Goal: Information Seeking & Learning: Learn about a topic

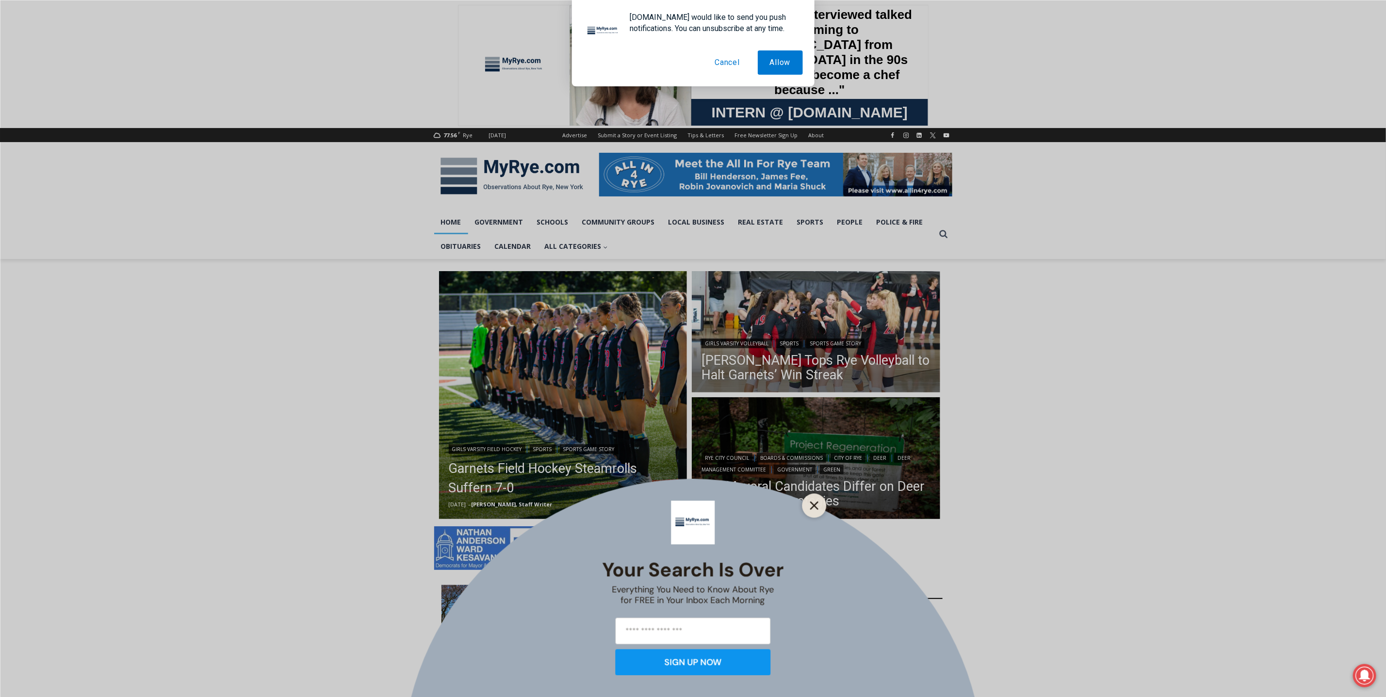
click at [819, 501] on button "Close" at bounding box center [815, 506] width 14 height 14
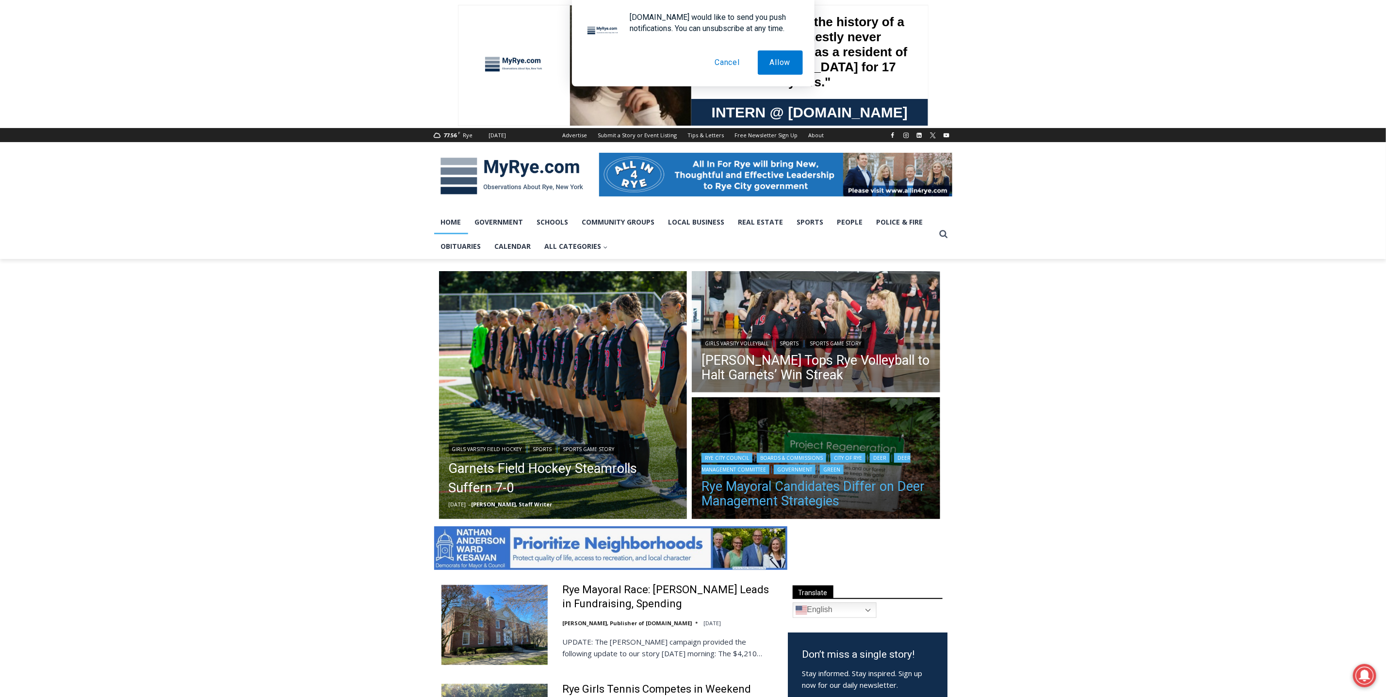
click at [726, 490] on link "Rye Mayoral Candidates Differ on Deer Management Strategies" at bounding box center [815, 493] width 229 height 29
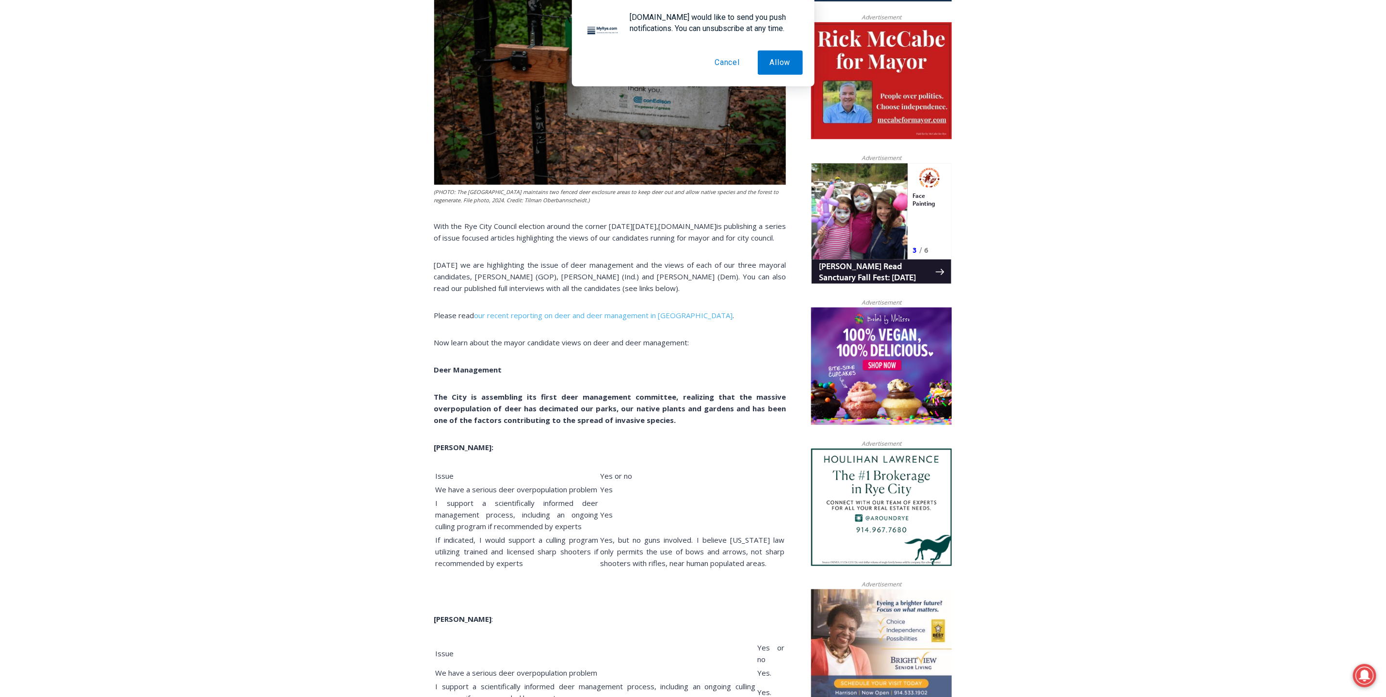
scroll to position [562, 0]
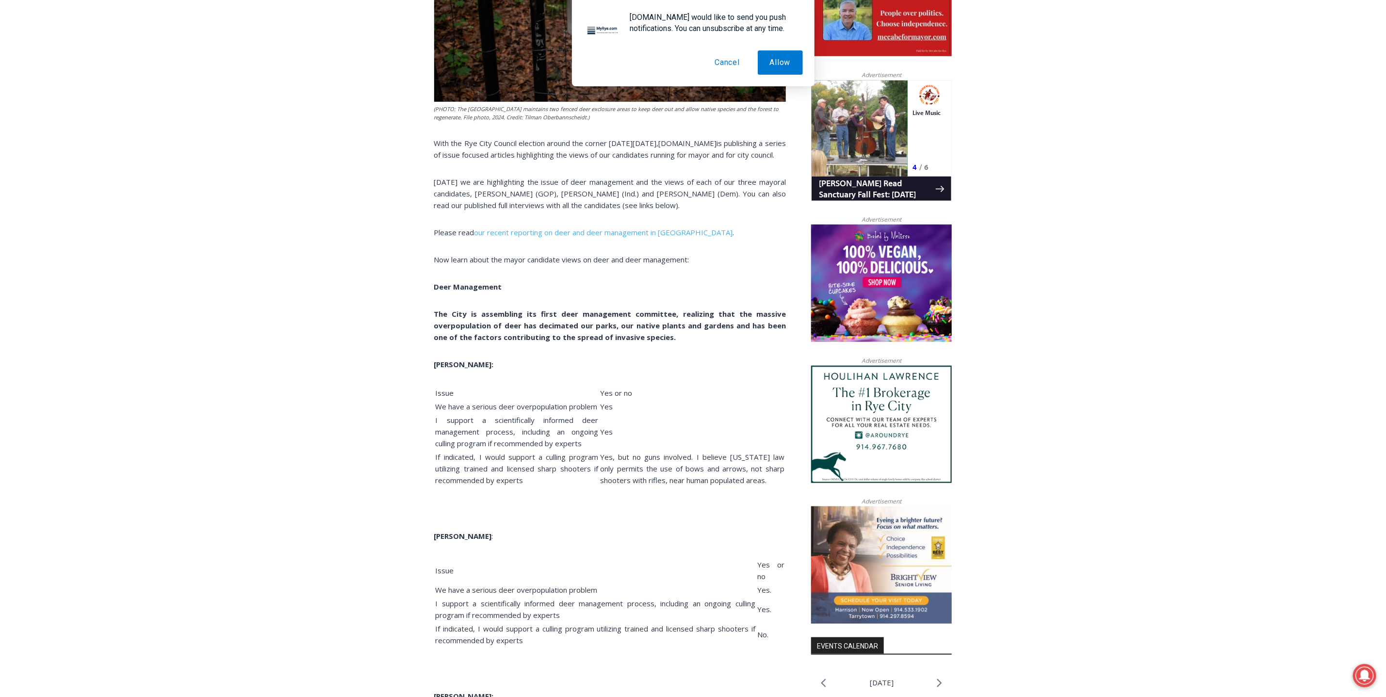
click at [728, 59] on button "Cancel" at bounding box center [726, 62] width 49 height 24
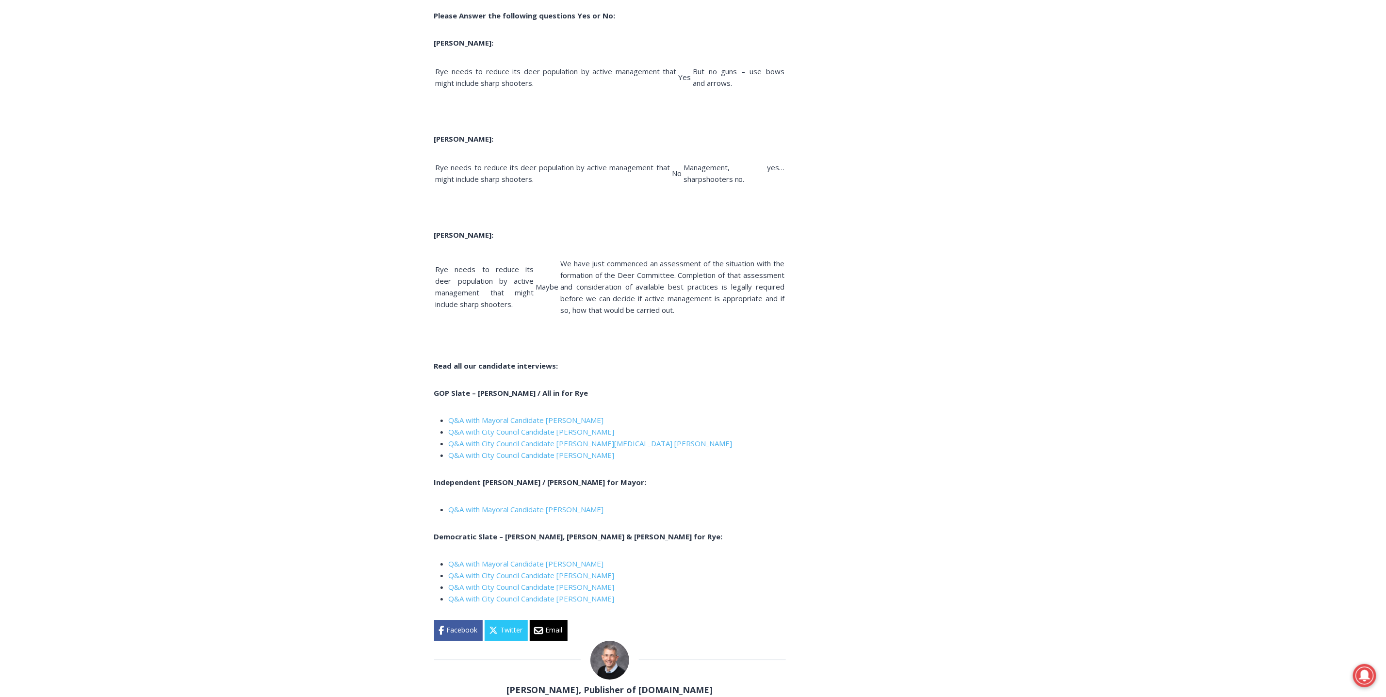
scroll to position [2114, 0]
